Goal: Task Accomplishment & Management: Manage account settings

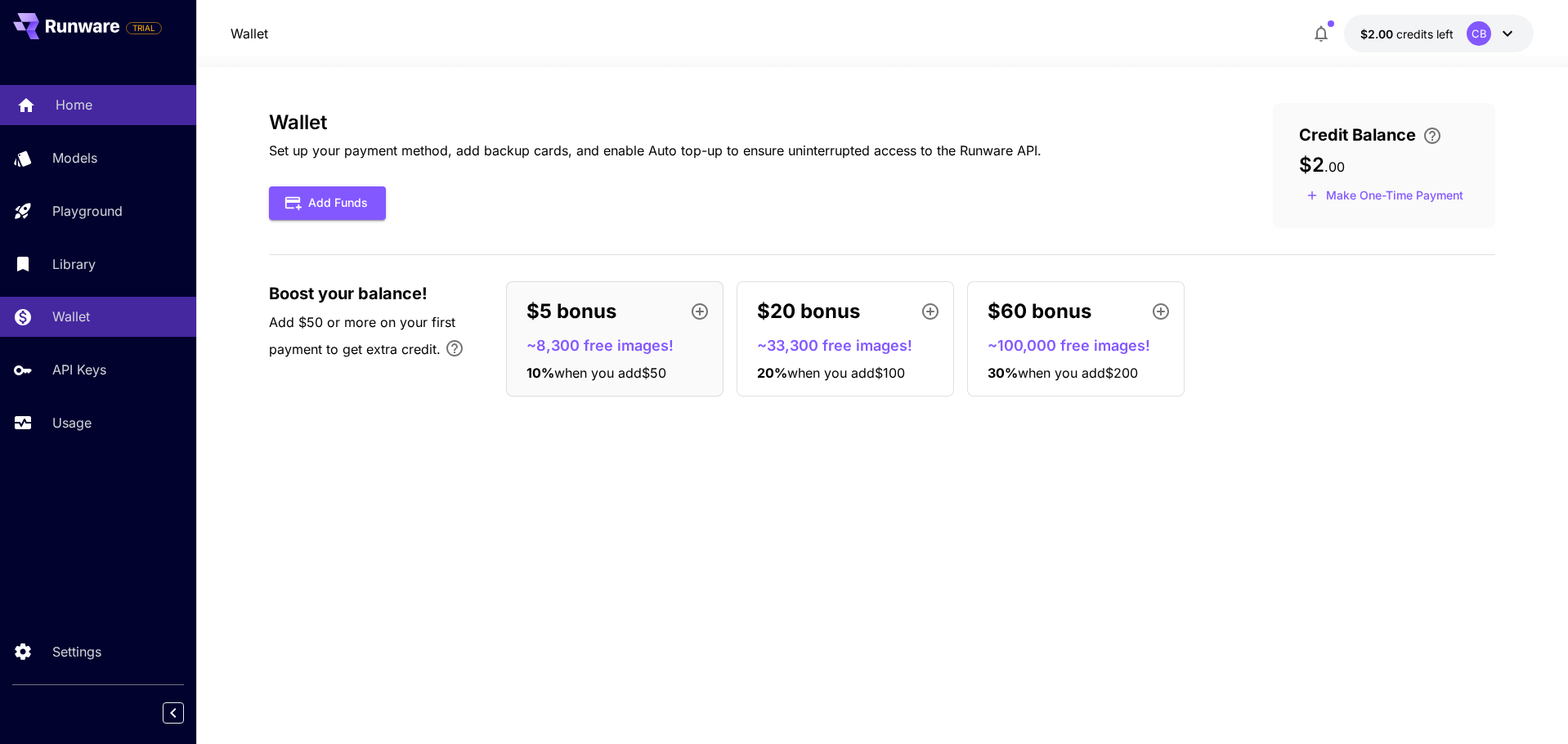
click at [57, 118] on link "Home" at bounding box center [98, 105] width 196 height 40
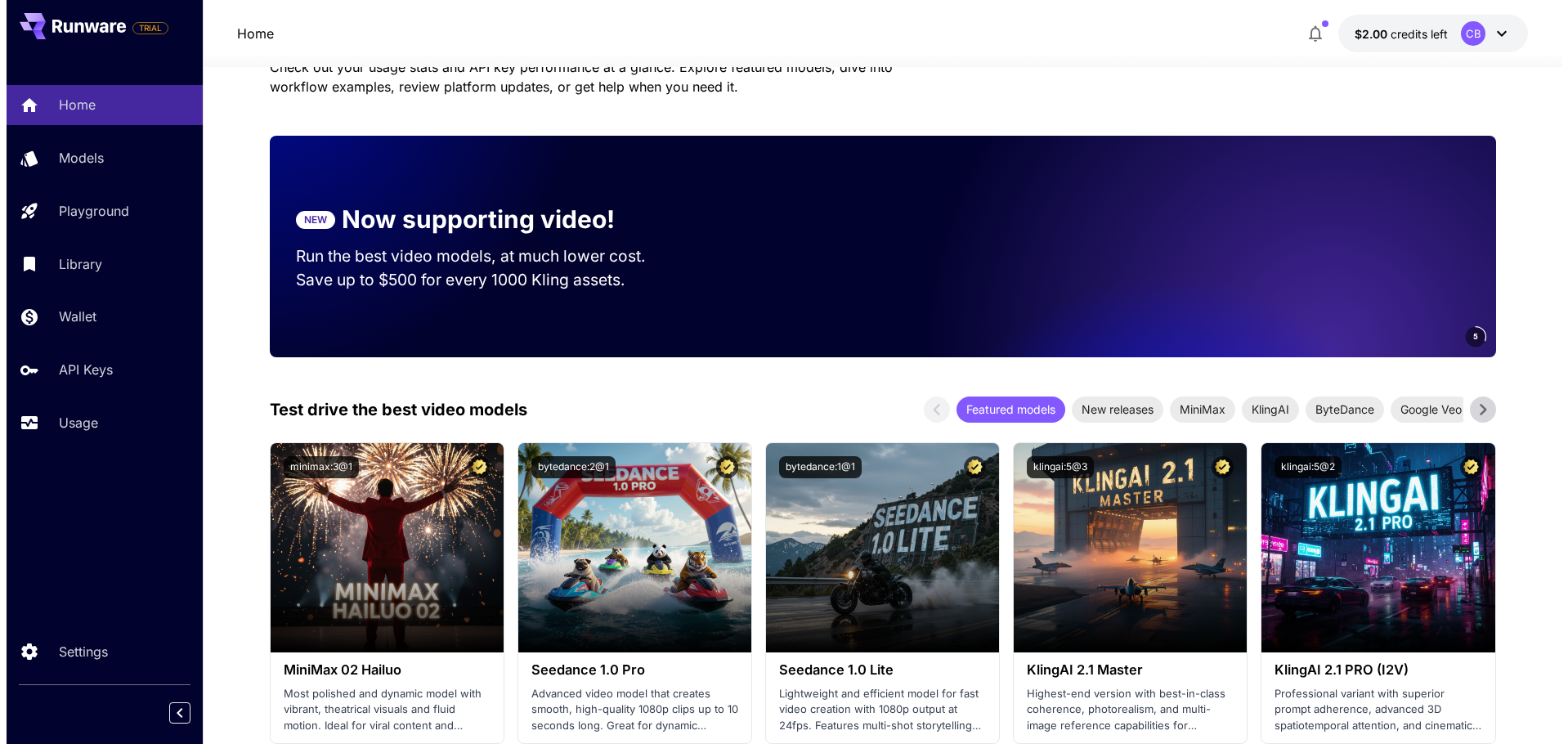
scroll to position [164, 0]
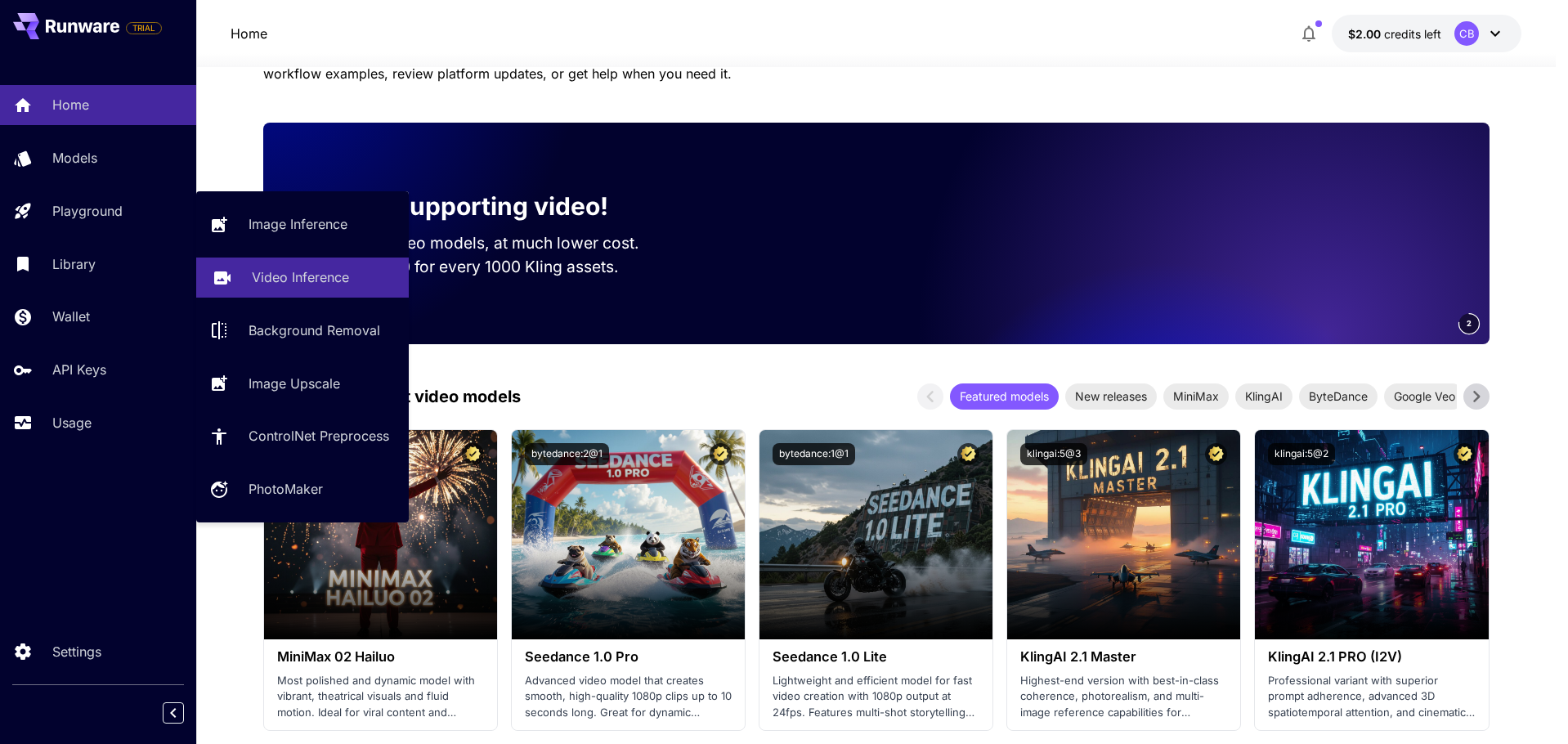
click at [268, 271] on p "Video Inference" at bounding box center [300, 276] width 97 height 19
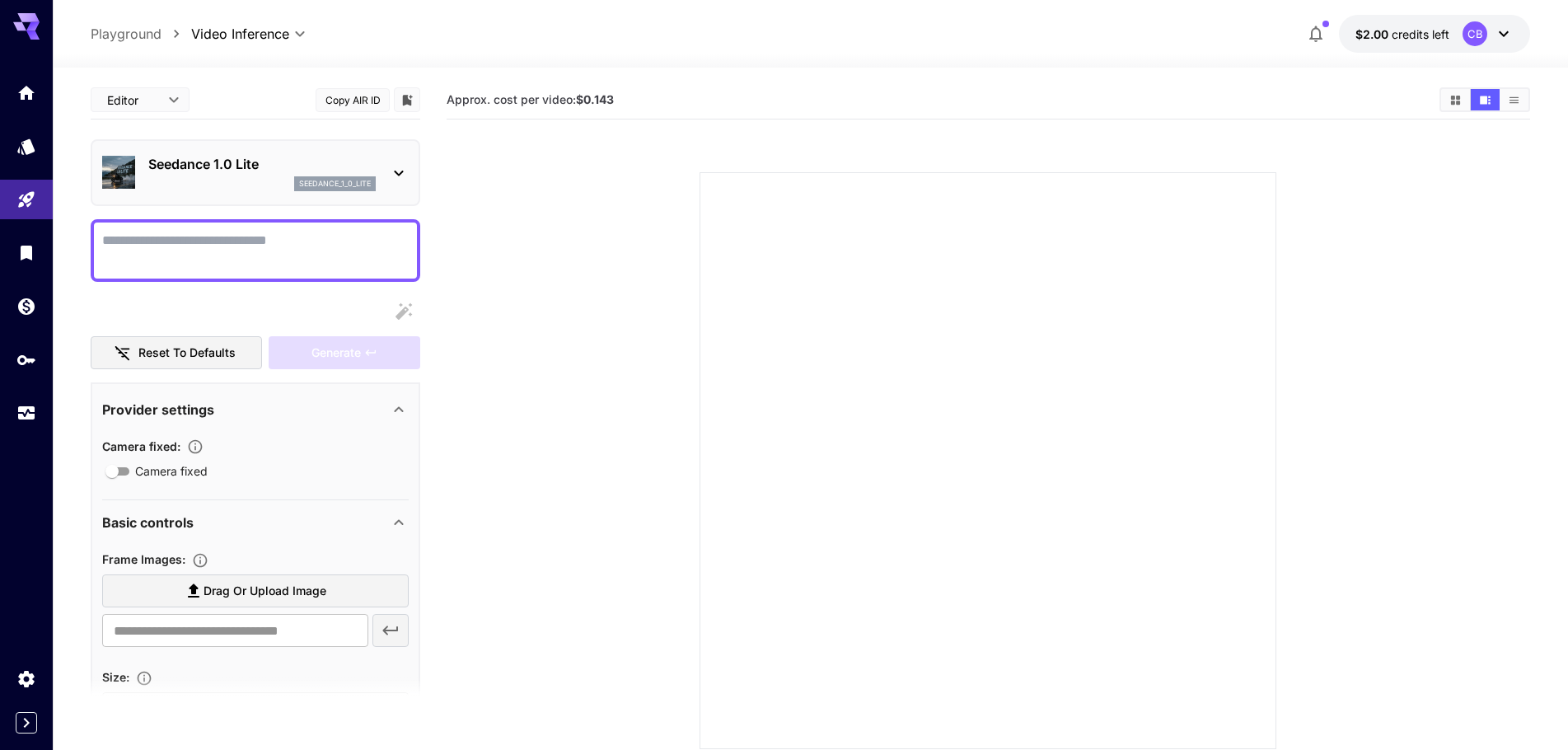
click at [31, 118] on div at bounding box center [26, 252] width 53 height 360
click at [28, 109] on link at bounding box center [26, 92] width 53 height 40
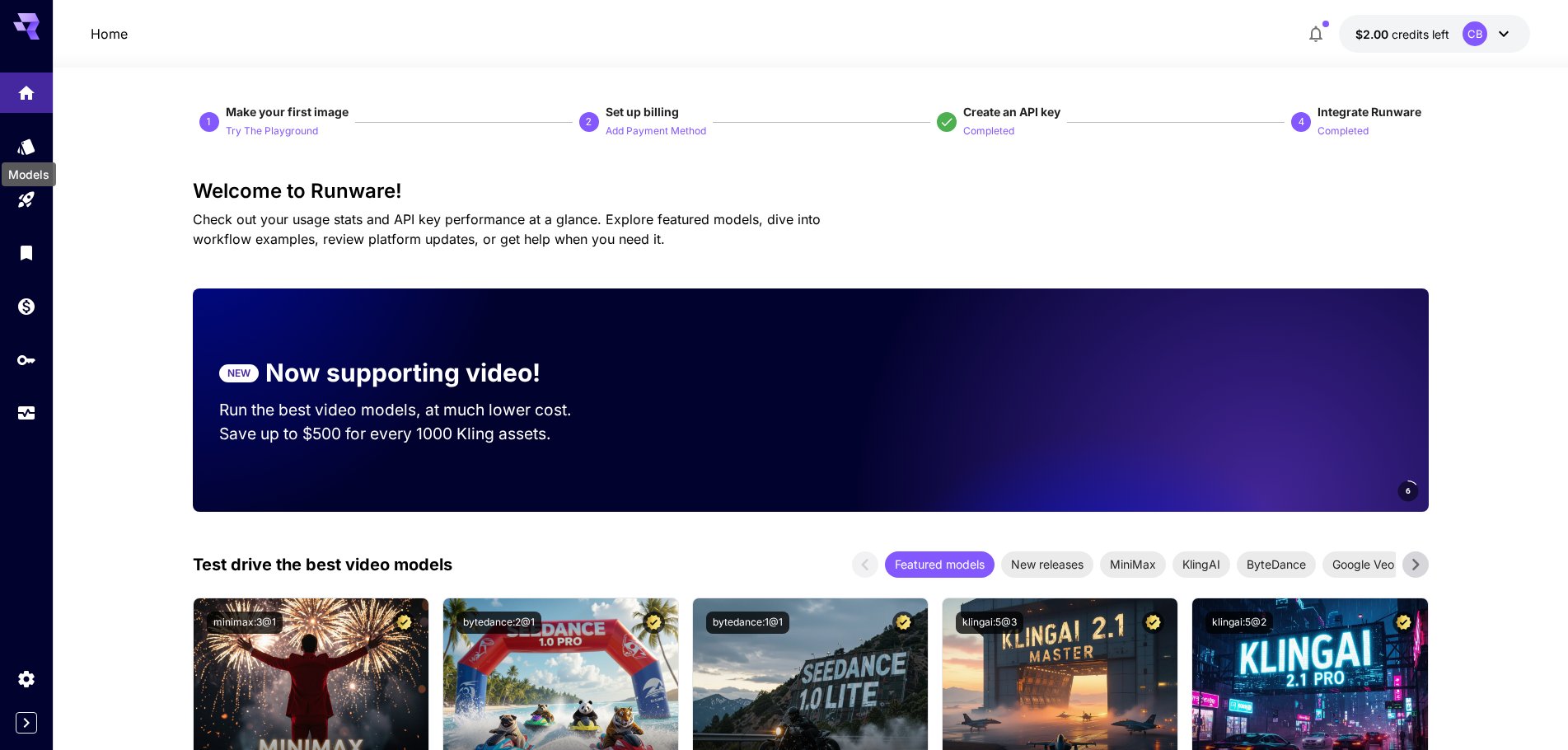
click at [18, 151] on div "Models" at bounding box center [29, 169] width 58 height 37
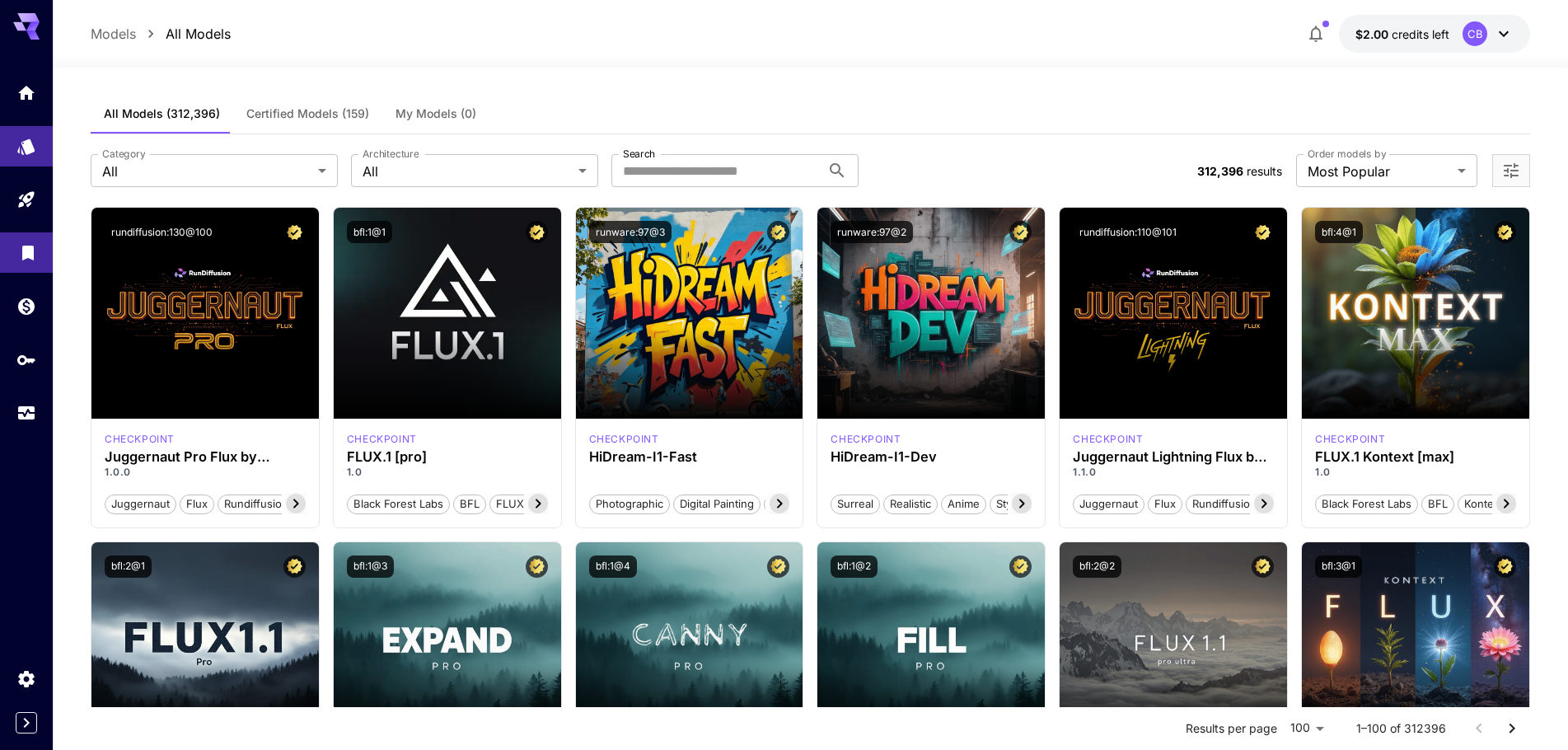
click at [12, 249] on link at bounding box center [26, 252] width 53 height 40
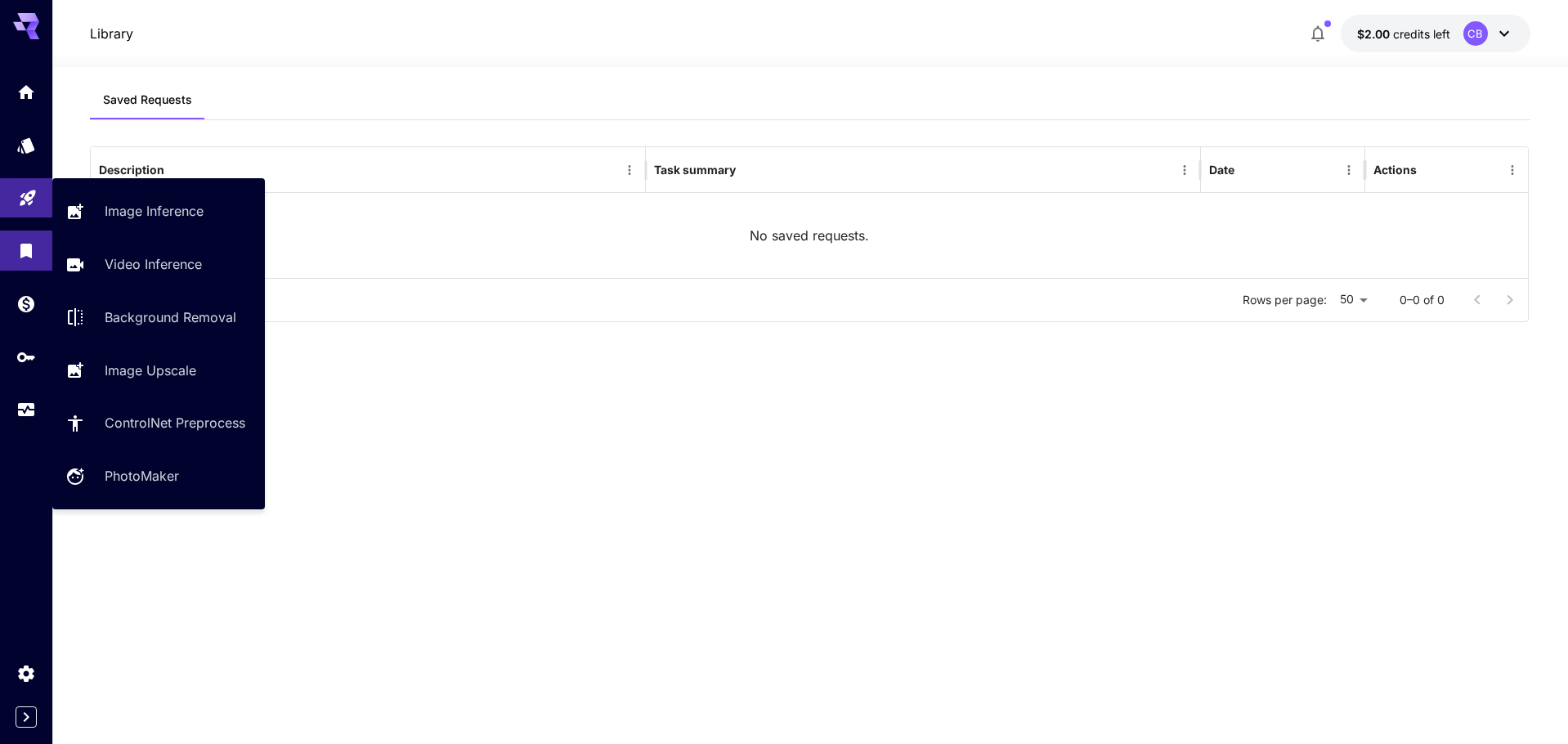
click at [24, 212] on link at bounding box center [26, 198] width 52 height 40
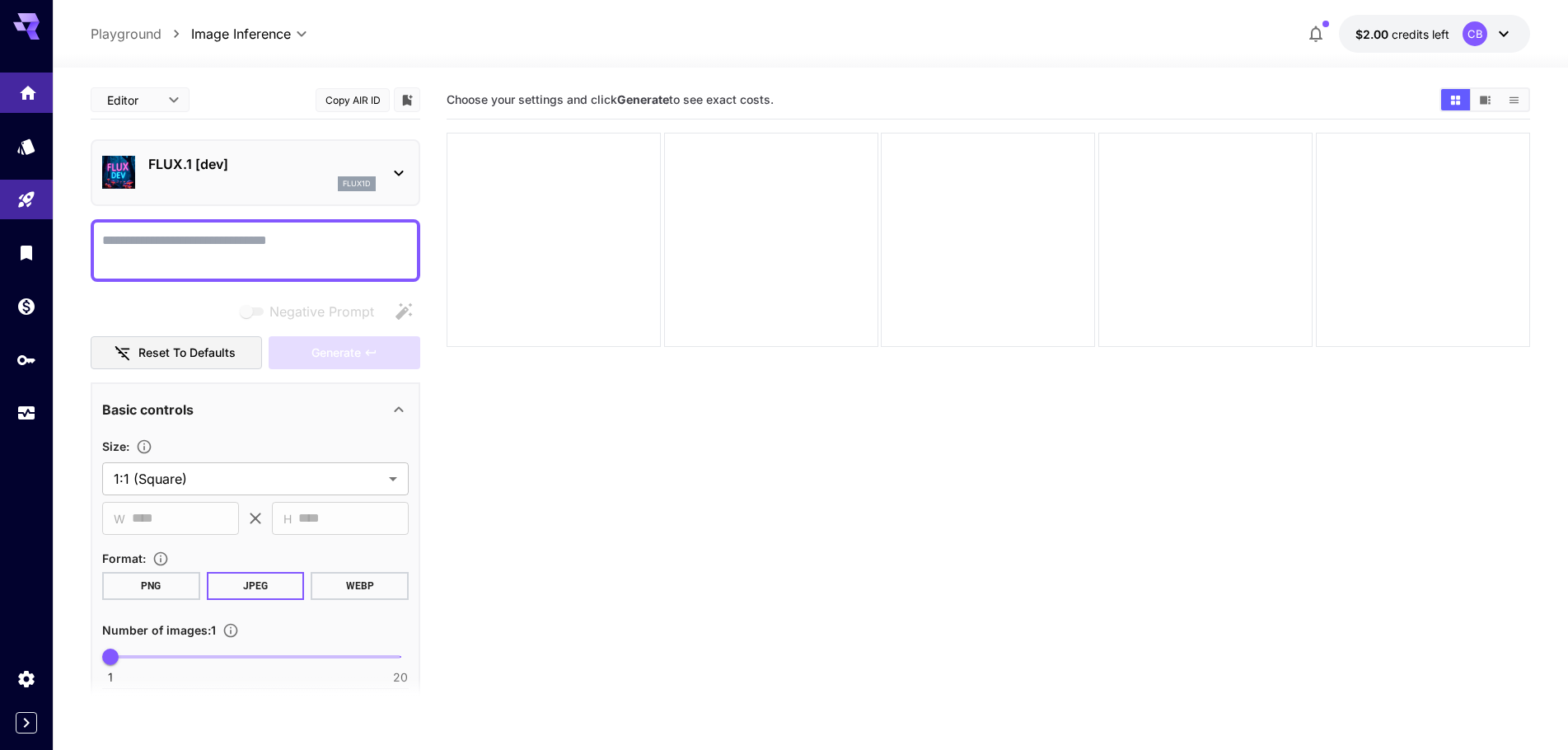
click at [21, 103] on link at bounding box center [26, 92] width 53 height 40
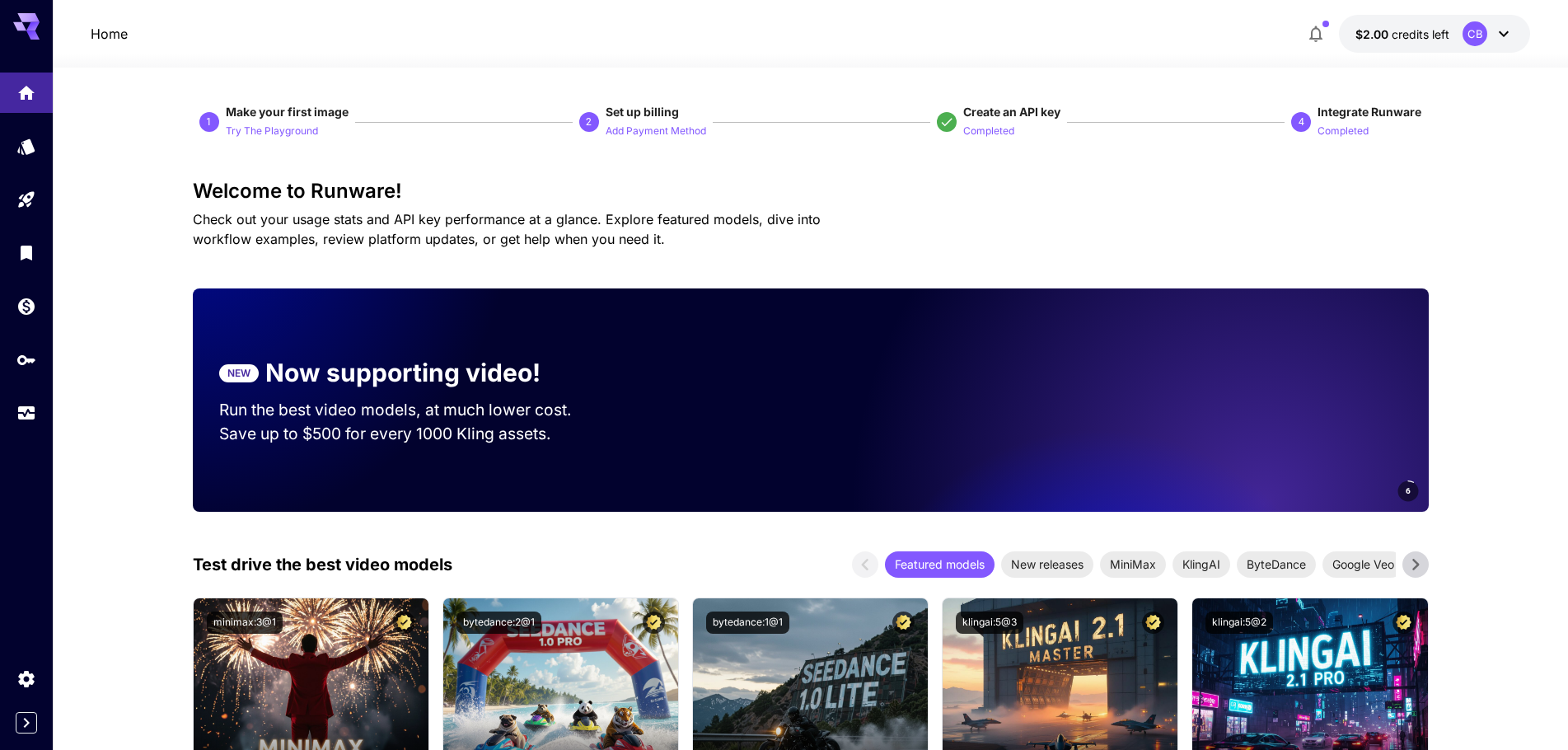
click at [11, 123] on div at bounding box center [26, 252] width 53 height 360
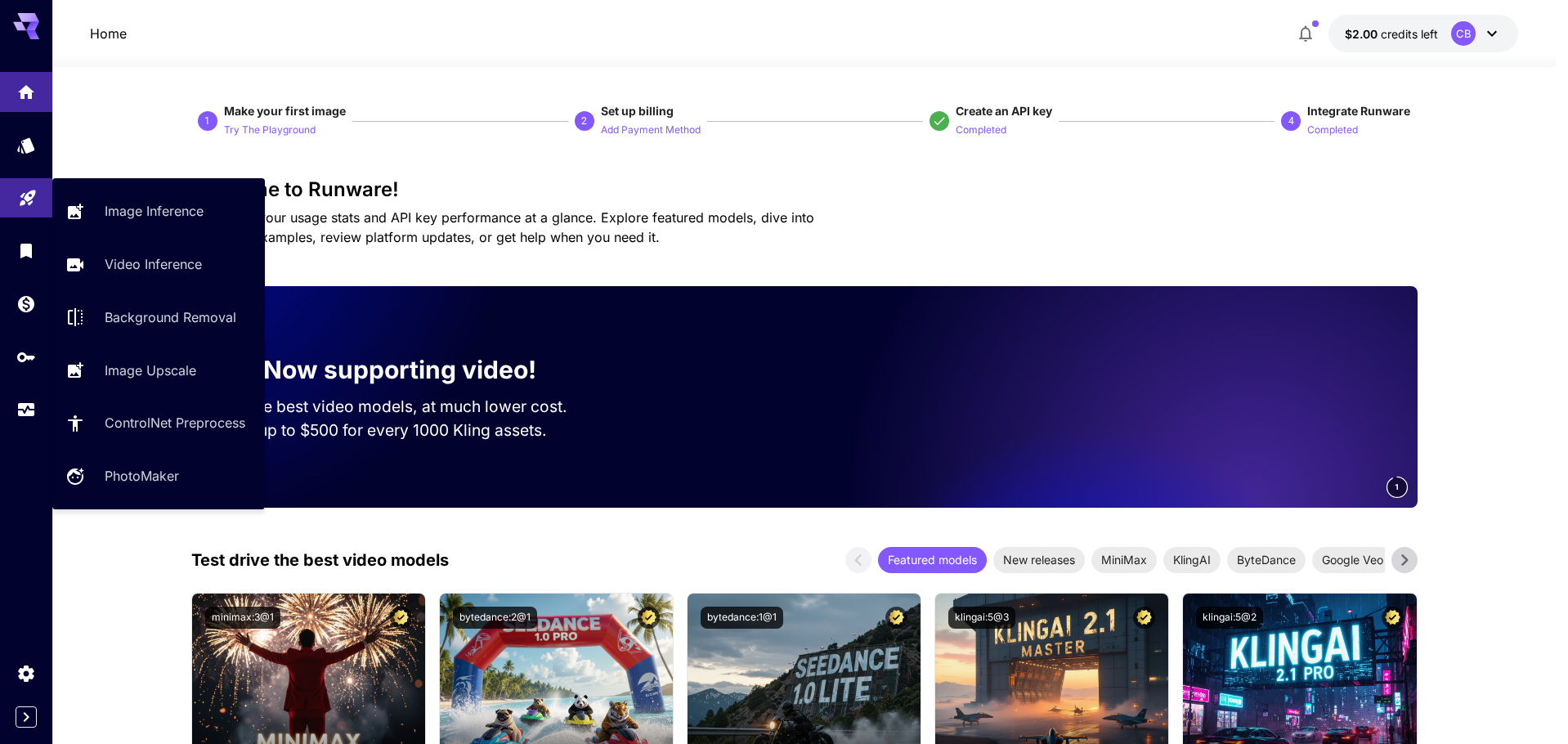
click at [7, 215] on div at bounding box center [26, 250] width 52 height 357
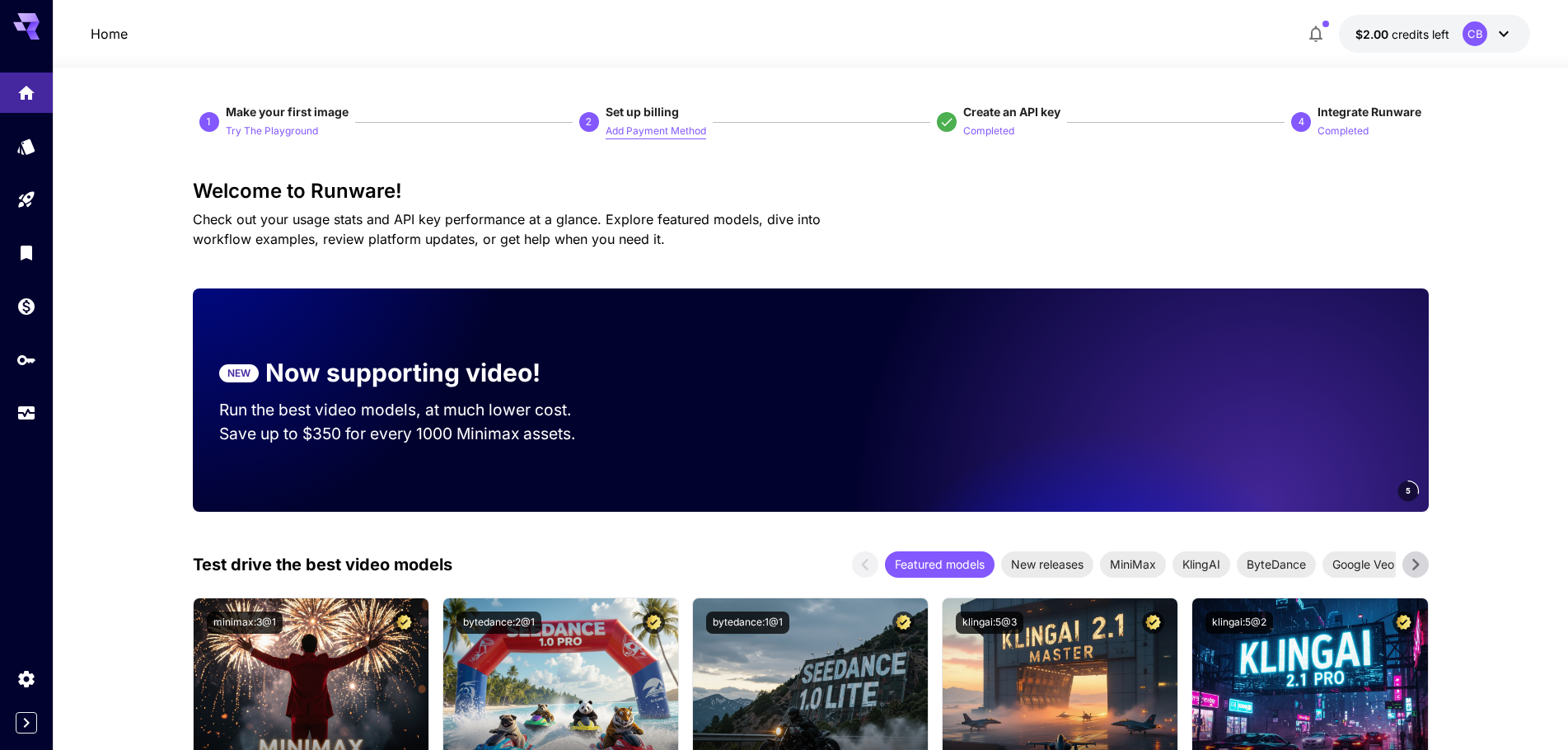
click at [666, 131] on p "Add Payment Method" at bounding box center [655, 131] width 100 height 15
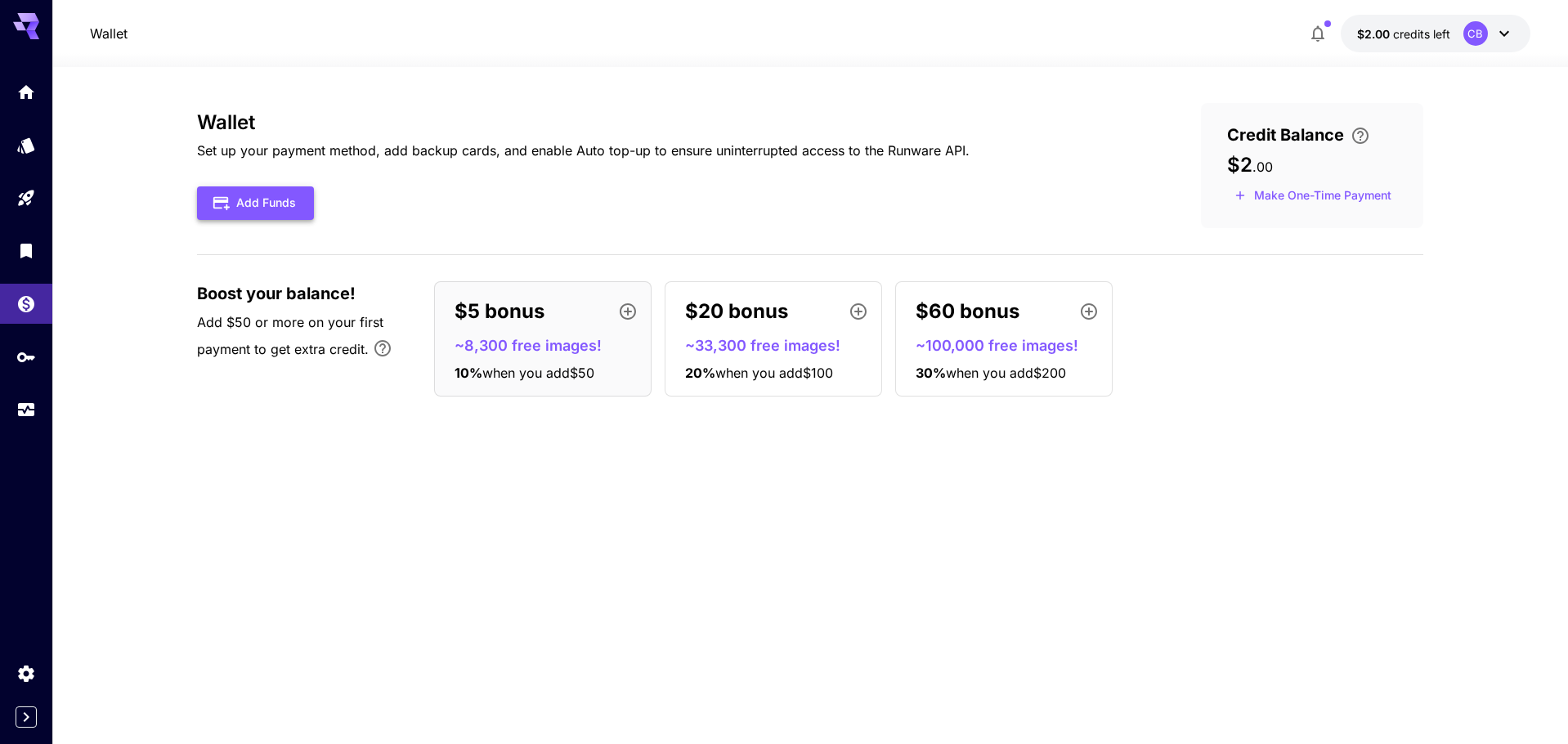
click at [257, 190] on button "Add Funds" at bounding box center [255, 204] width 117 height 34
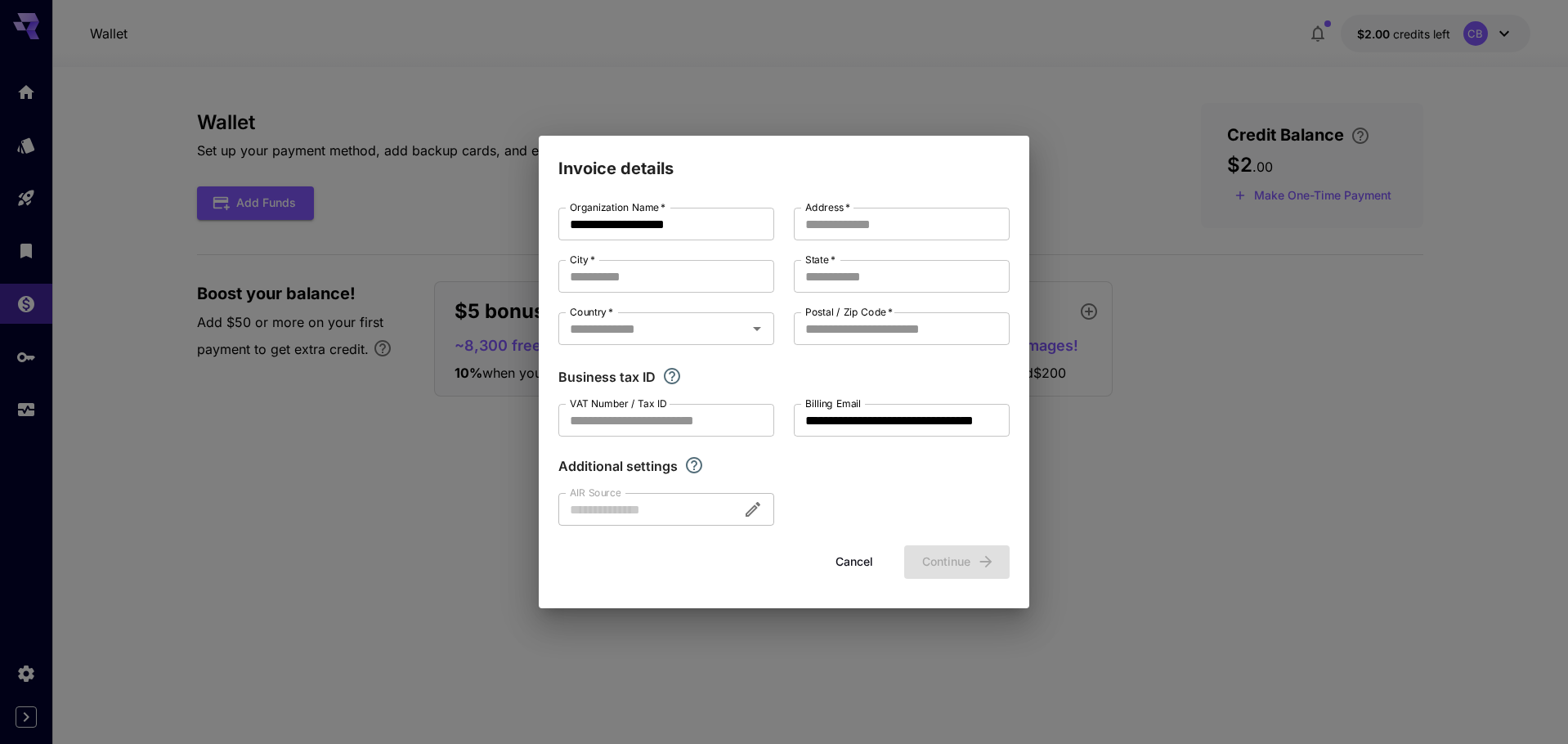
click at [765, 520] on div at bounding box center [666, 509] width 215 height 33
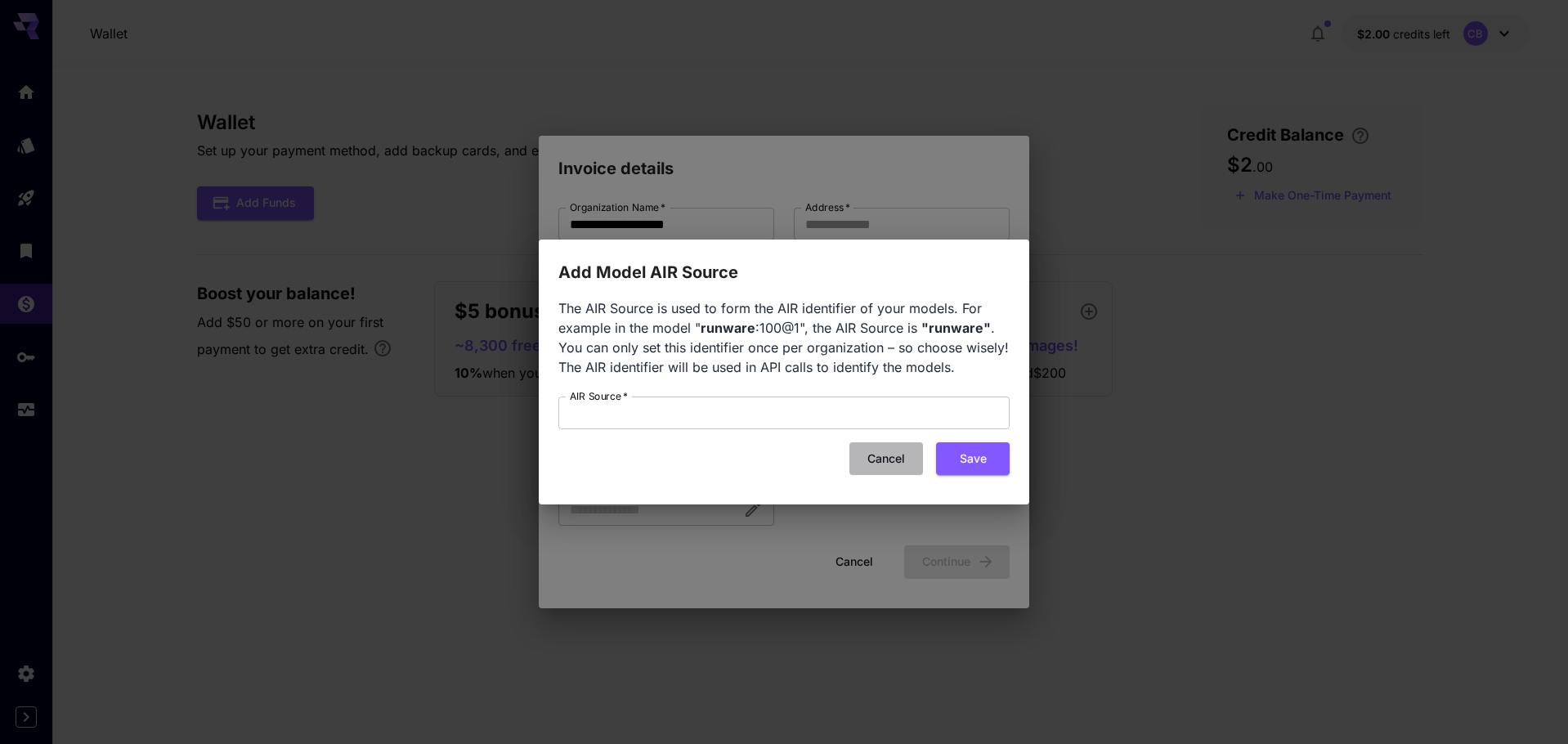
click at [880, 453] on button "Cancel" at bounding box center [885, 459] width 74 height 34
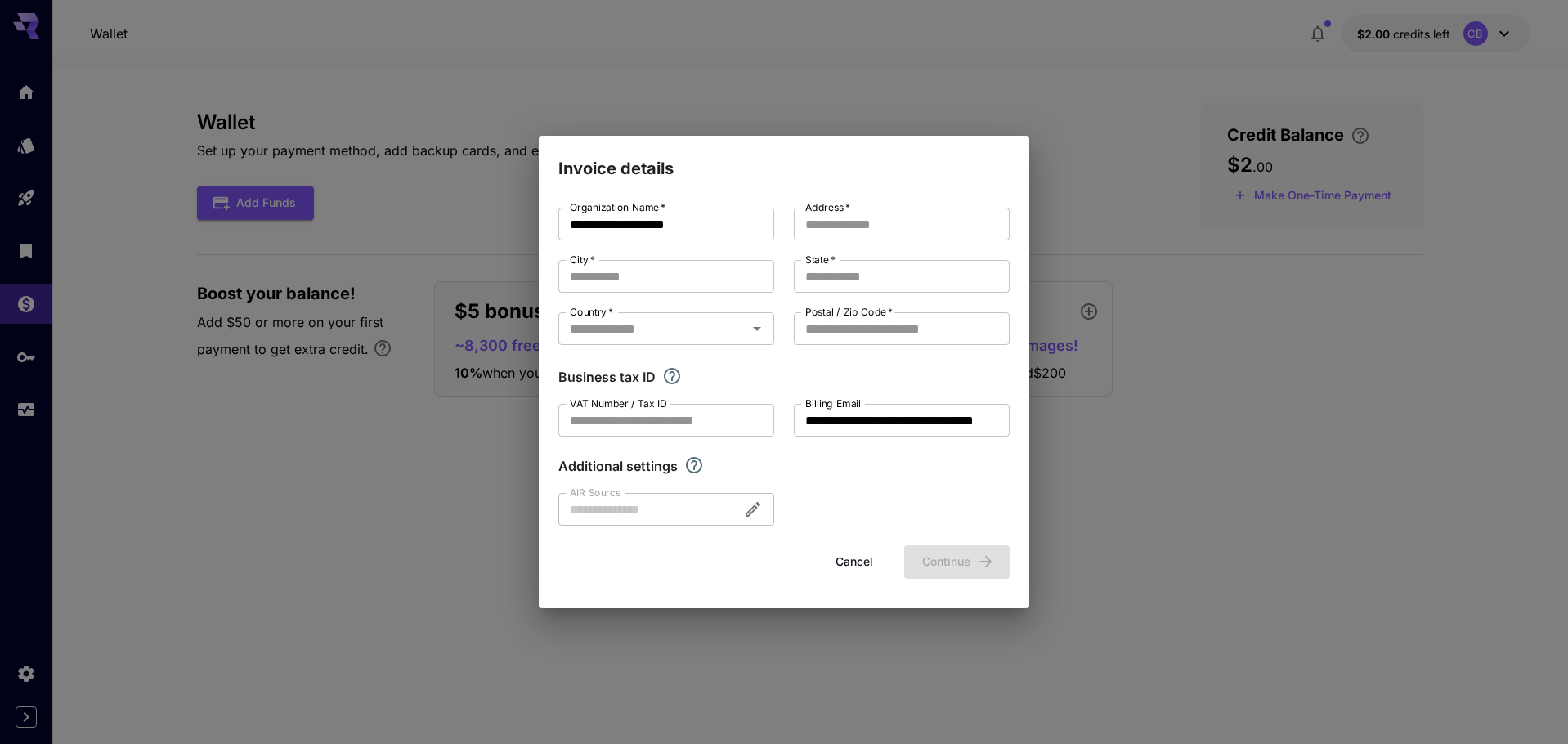
click at [400, 292] on div "**********" at bounding box center [784, 372] width 1568 height 744
